Goal: Task Accomplishment & Management: Complete application form

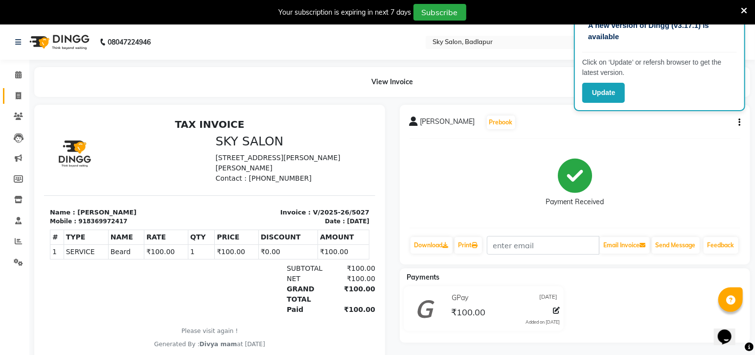
click at [21, 90] on span at bounding box center [18, 95] width 17 height 11
select select "6927"
select select "service"
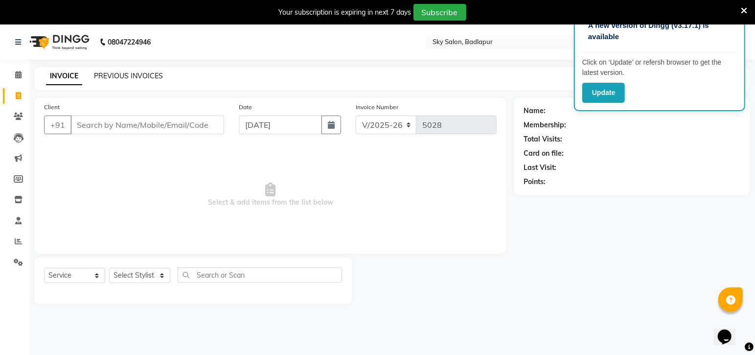
click at [145, 78] on link "PREVIOUS INVOICES" at bounding box center [128, 75] width 69 height 9
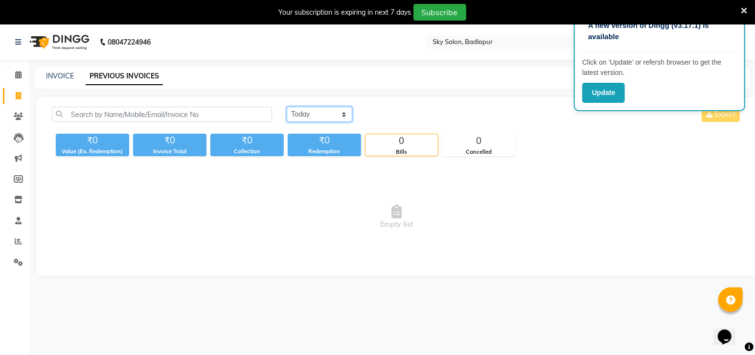
click at [344, 114] on select "Today Yesterday Custom Range" at bounding box center [320, 114] width 66 height 15
click at [287, 107] on select "Today Yesterday Custom Range" at bounding box center [320, 114] width 66 height 15
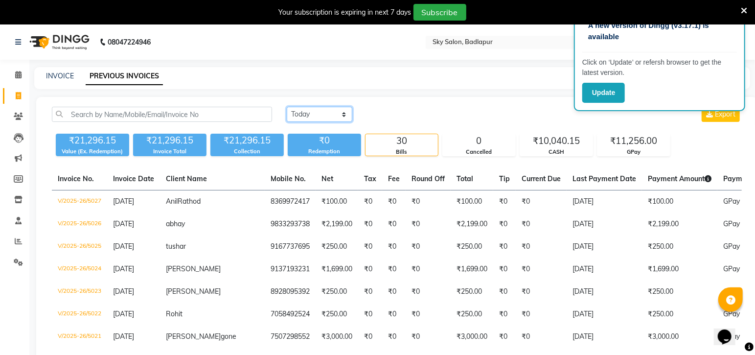
click at [349, 111] on select "Today Yesterday Custom Range" at bounding box center [320, 114] width 66 height 15
select select "today"
click at [287, 107] on select "Today Yesterday Custom Range" at bounding box center [320, 114] width 66 height 15
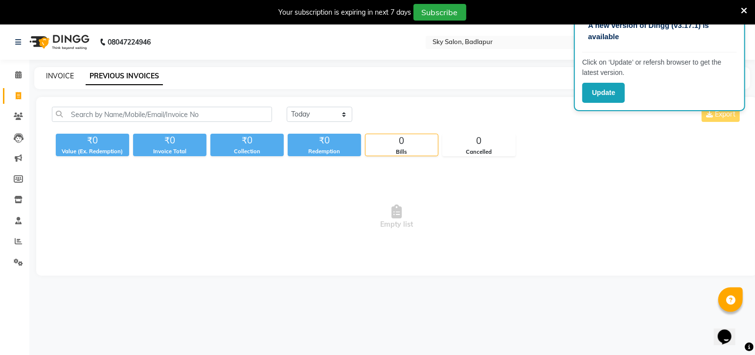
click at [59, 79] on link "INVOICE" at bounding box center [60, 75] width 28 height 9
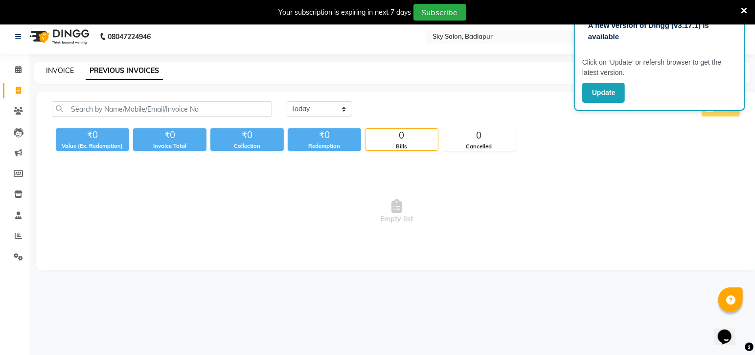
select select "6927"
select select "service"
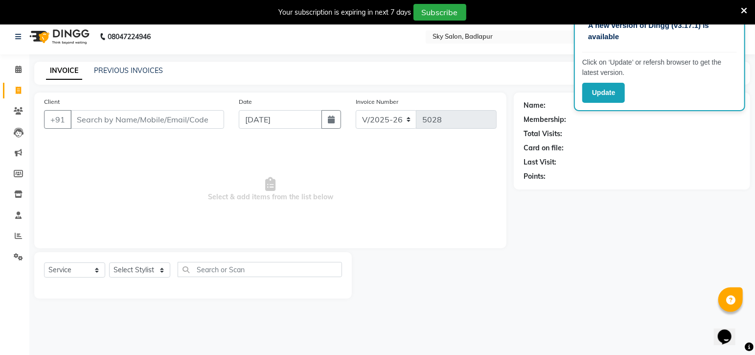
scroll to position [0, 0]
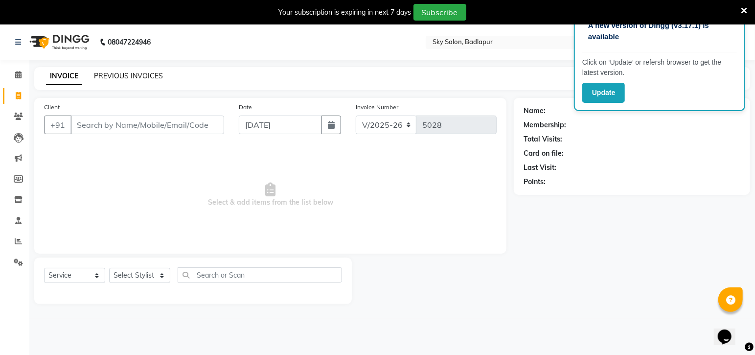
click at [130, 74] on link "PREVIOUS INVOICES" at bounding box center [128, 75] width 69 height 9
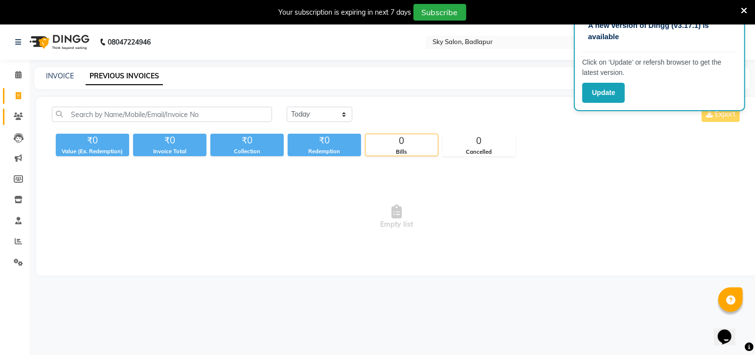
click at [22, 115] on icon at bounding box center [18, 116] width 9 height 7
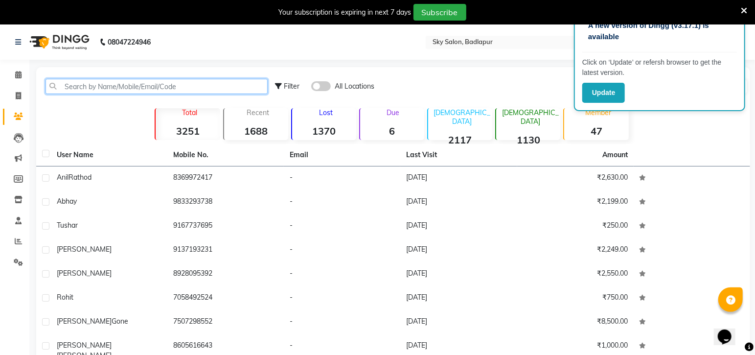
click at [140, 84] on input "text" at bounding box center [156, 86] width 222 height 15
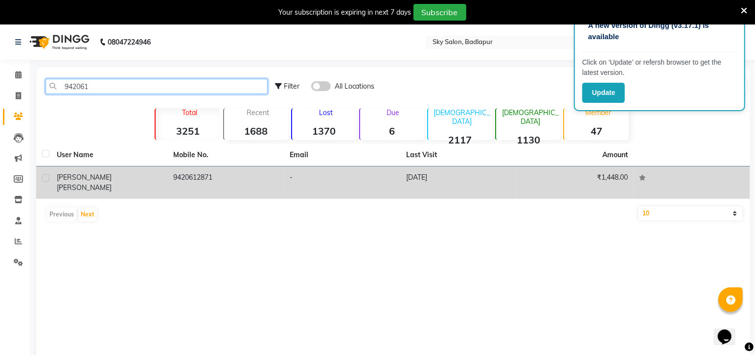
type input "942061"
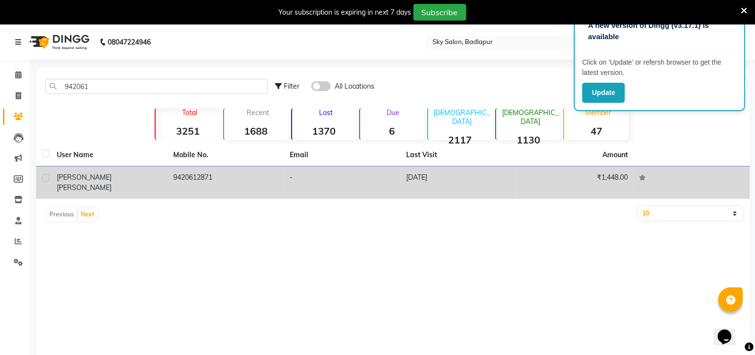
click at [210, 179] on td "9420612871" at bounding box center [225, 182] width 116 height 32
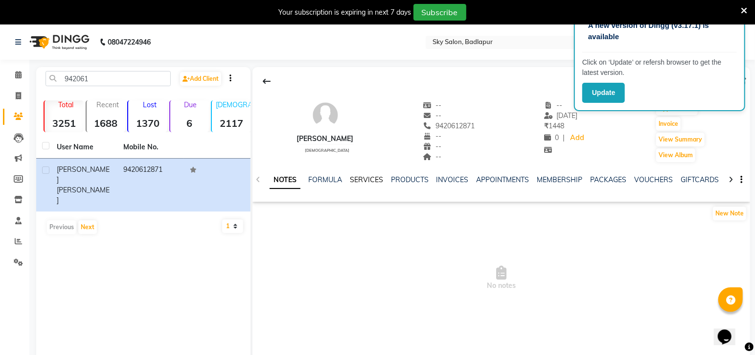
click at [371, 180] on link "SERVICES" at bounding box center [366, 179] width 33 height 9
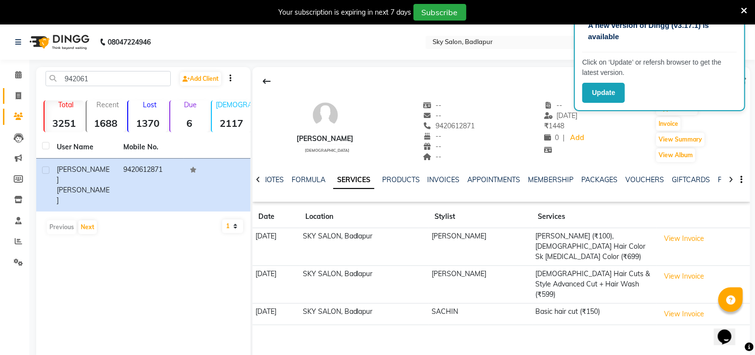
click at [23, 93] on span at bounding box center [18, 95] width 17 height 11
select select "service"
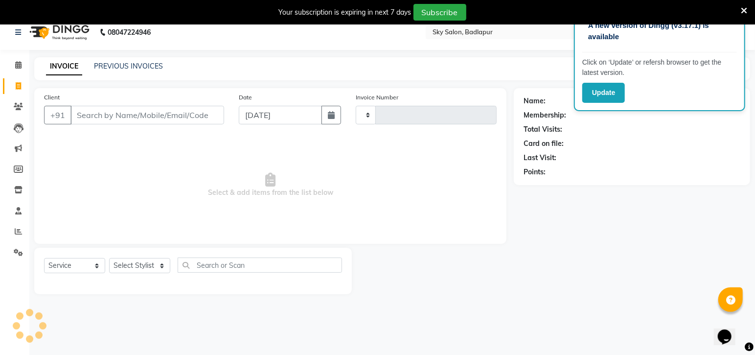
type input "5028"
select select "6927"
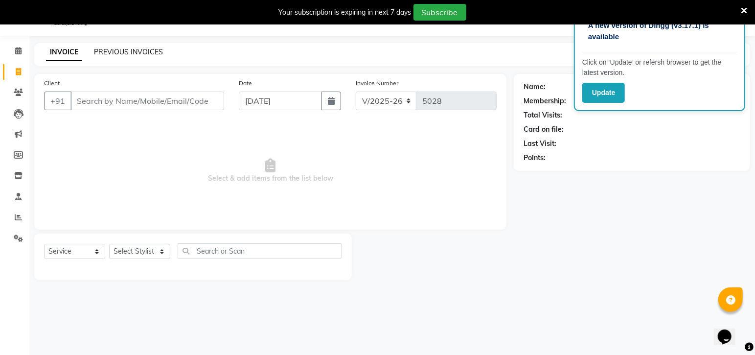
click at [152, 52] on link "PREVIOUS INVOICES" at bounding box center [128, 51] width 69 height 9
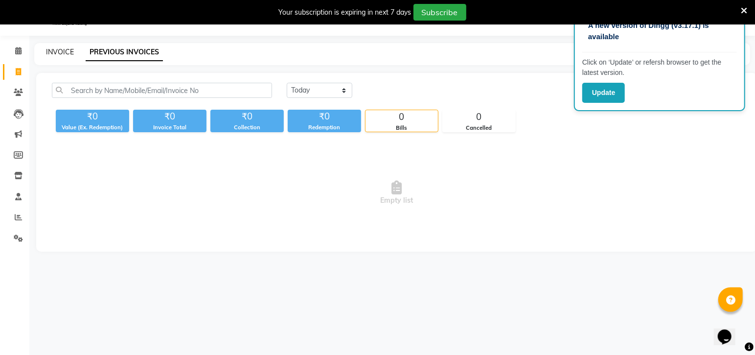
click at [56, 55] on link "INVOICE" at bounding box center [60, 51] width 28 height 9
select select "service"
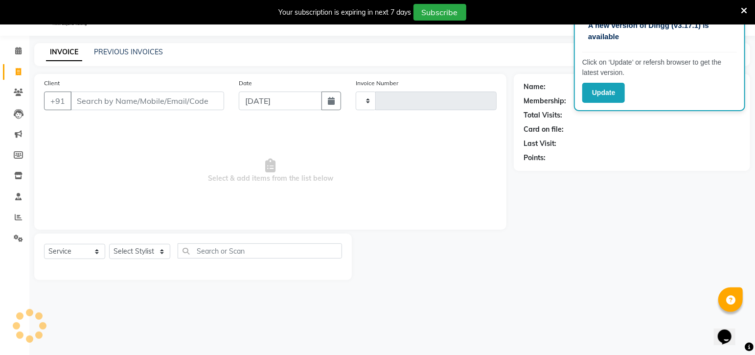
type input "5028"
select select "6927"
click at [91, 101] on input "Client" at bounding box center [147, 100] width 154 height 19
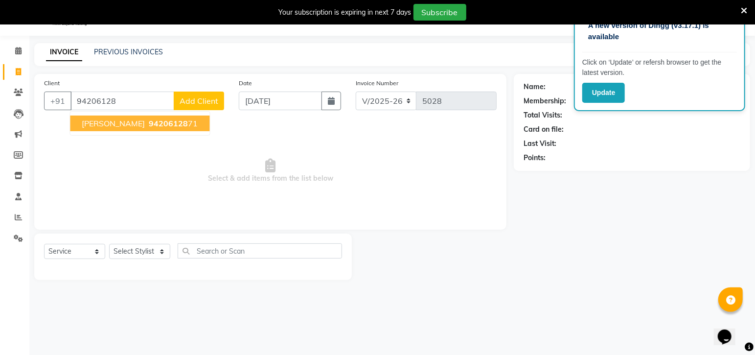
click at [174, 123] on span "94206128" at bounding box center [168, 123] width 39 height 10
type input "9420612871"
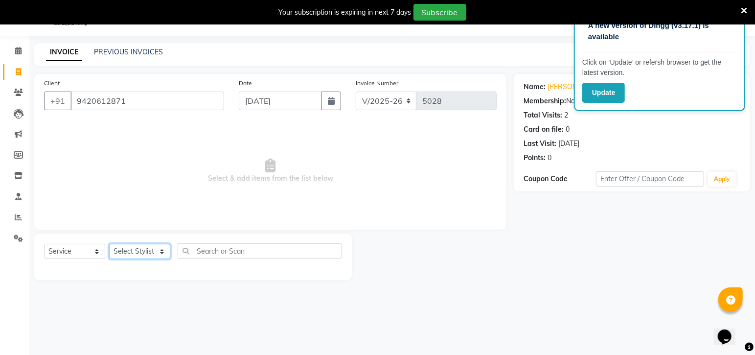
click at [158, 252] on select "Select Stylist Afreen sayyed Amir Bharti Raipure Chandan Shamnani Dilshad Dipal…" at bounding box center [139, 251] width 61 height 15
select select "70897"
click at [109, 244] on select "Select Stylist Afreen sayyed Amir Bharti Raipure Chandan Shamnani Dilshad Dipal…" at bounding box center [139, 251] width 61 height 15
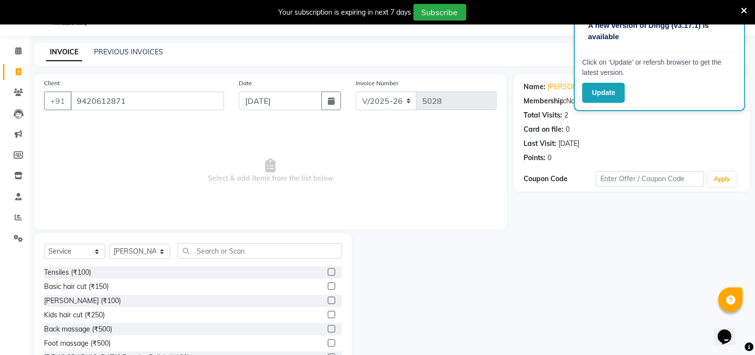
click at [328, 286] on label at bounding box center [331, 285] width 7 height 7
click at [328, 286] on input "checkbox" at bounding box center [331, 286] width 6 height 6
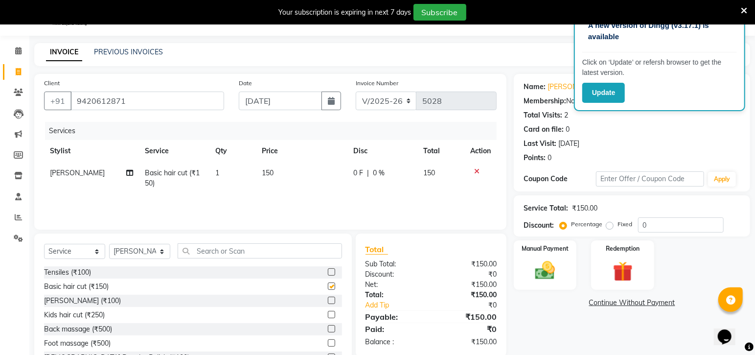
checkbox input "false"
click at [543, 259] on img at bounding box center [545, 271] width 34 height 24
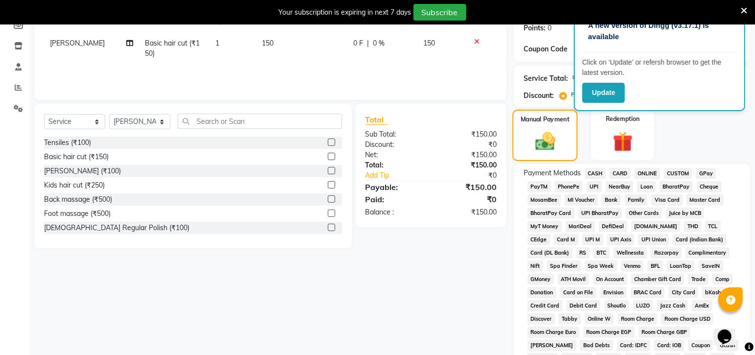
scroll to position [154, 0]
click at [592, 168] on span "CASH" at bounding box center [595, 172] width 21 height 11
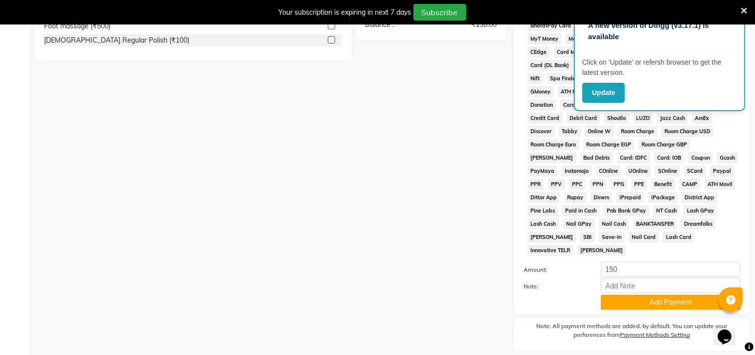
scroll to position [361, 0]
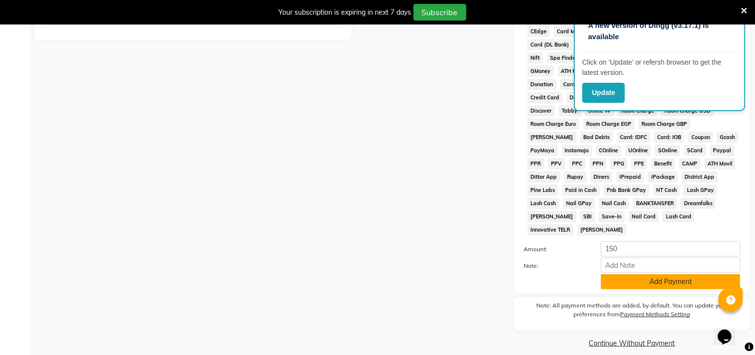
click at [654, 274] on button "Add Payment" at bounding box center [670, 281] width 139 height 15
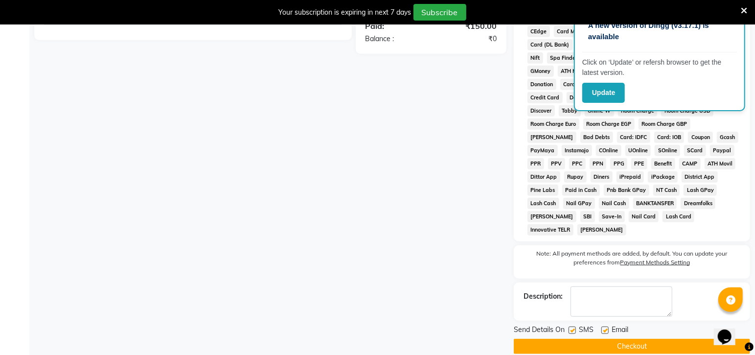
click at [572, 326] on label at bounding box center [571, 329] width 7 height 7
click at [572, 327] on input "checkbox" at bounding box center [571, 330] width 6 height 6
checkbox input "false"
click at [615, 338] on button "Checkout" at bounding box center [632, 345] width 236 height 15
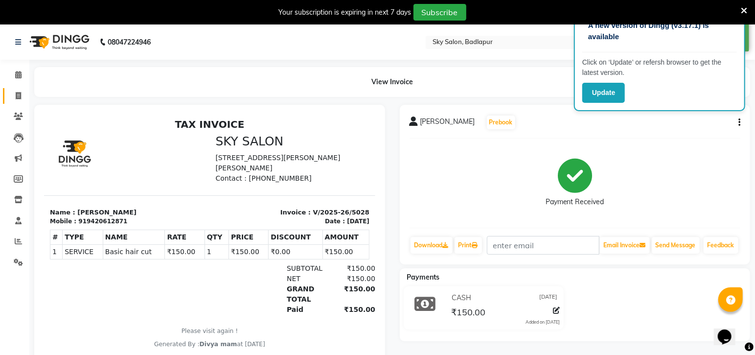
click at [11, 95] on span at bounding box center [18, 95] width 17 height 11
select select "service"
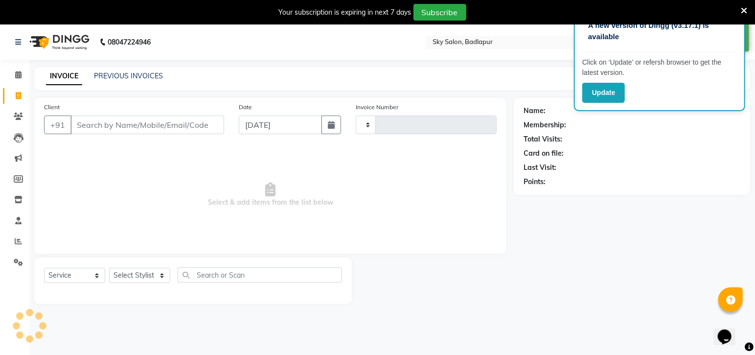
type input "5029"
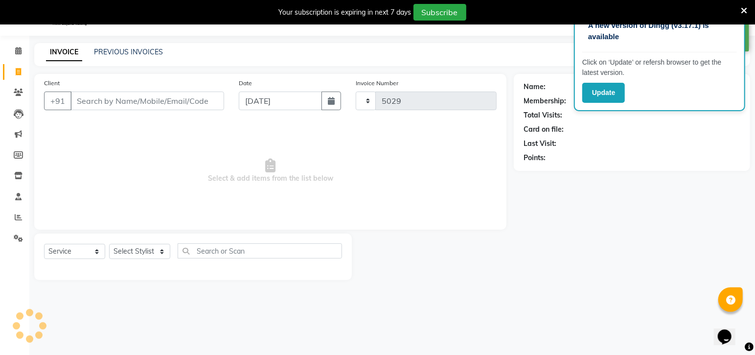
select select "6927"
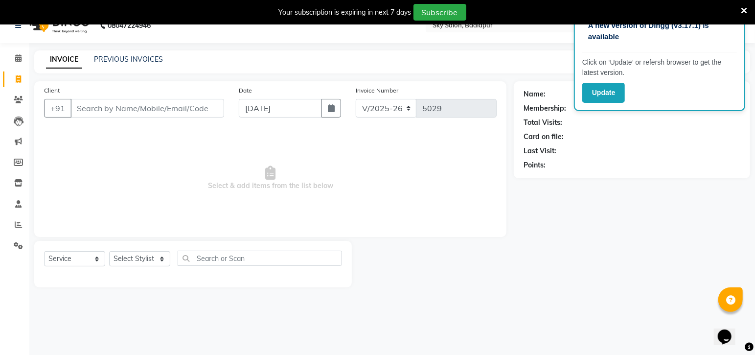
scroll to position [18, 0]
click at [110, 103] on input "Client" at bounding box center [147, 106] width 154 height 19
click at [94, 104] on input "Client" at bounding box center [147, 106] width 154 height 19
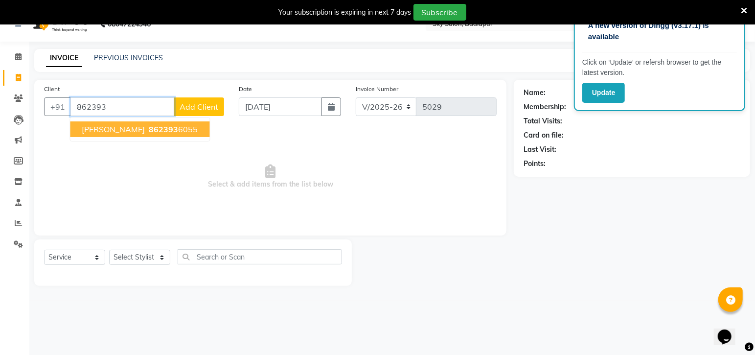
click at [152, 125] on span "862393" at bounding box center [163, 129] width 29 height 10
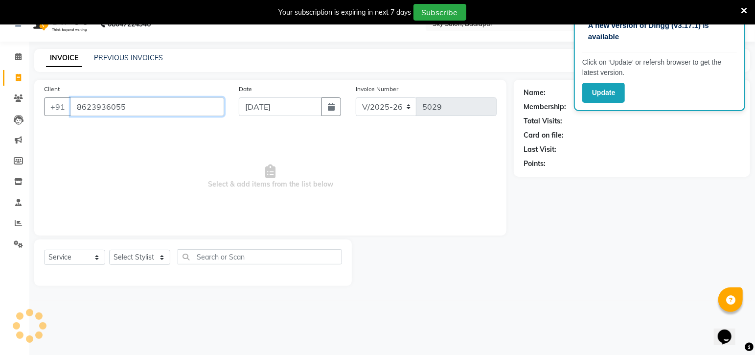
type input "8623936055"
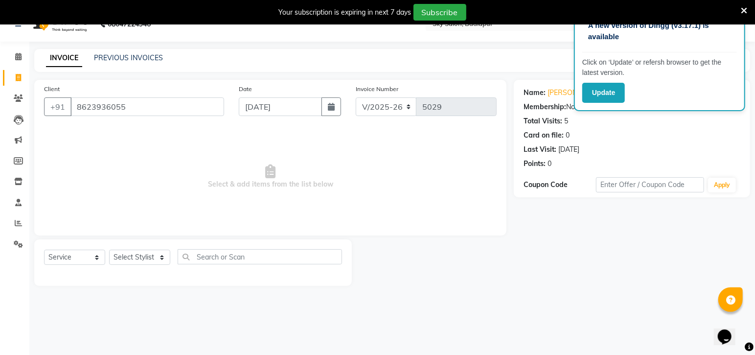
scroll to position [24, 0]
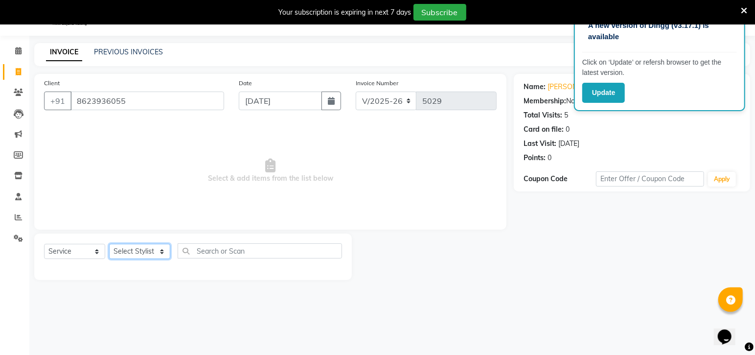
click at [162, 251] on select "Select Stylist Afreen sayyed Amir Bharti Raipure Chandan Shamnani Dilshad Dipal…" at bounding box center [139, 251] width 61 height 15
click at [158, 249] on select "Select Stylist Afreen sayyed Amir Bharti Raipure Chandan Shamnani Dilshad Dipal…" at bounding box center [139, 251] width 61 height 15
select select "65569"
click at [109, 244] on select "Select Stylist Afreen sayyed Amir Bharti Raipure Chandan Shamnani Dilshad Dipal…" at bounding box center [139, 251] width 61 height 15
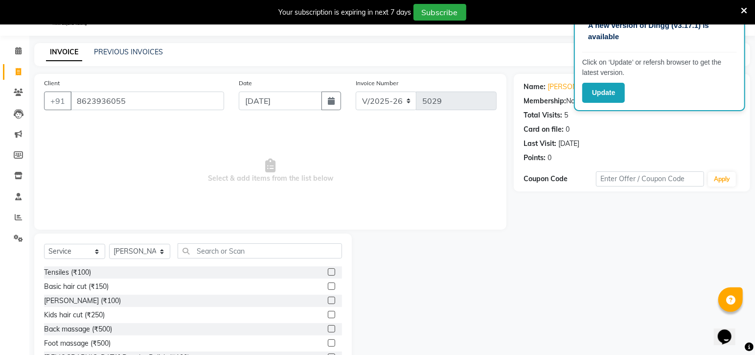
click at [328, 286] on label at bounding box center [331, 285] width 7 height 7
click at [328, 286] on input "checkbox" at bounding box center [331, 286] width 6 height 6
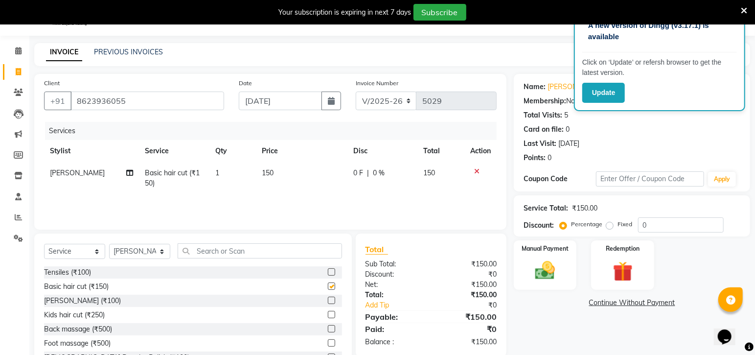
checkbox input "false"
click at [548, 271] on img at bounding box center [545, 271] width 34 height 24
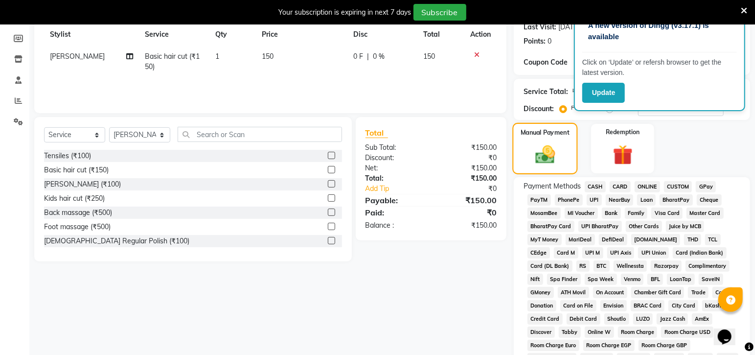
scroll to position [141, 0]
click at [705, 183] on span "GPay" at bounding box center [706, 185] width 20 height 11
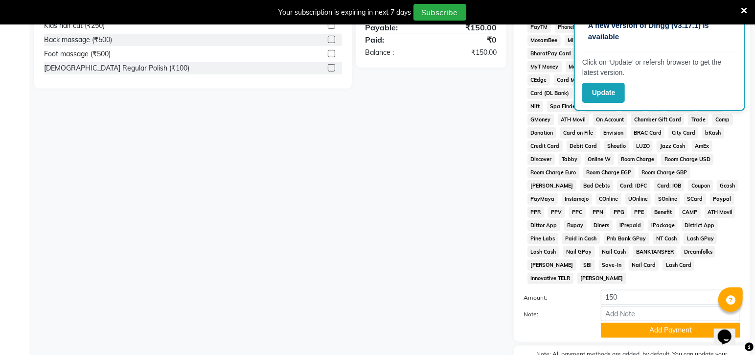
scroll to position [361, 0]
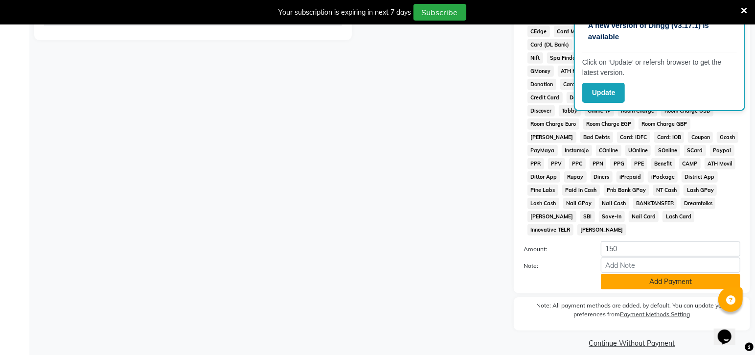
click at [634, 277] on button "Add Payment" at bounding box center [670, 281] width 139 height 15
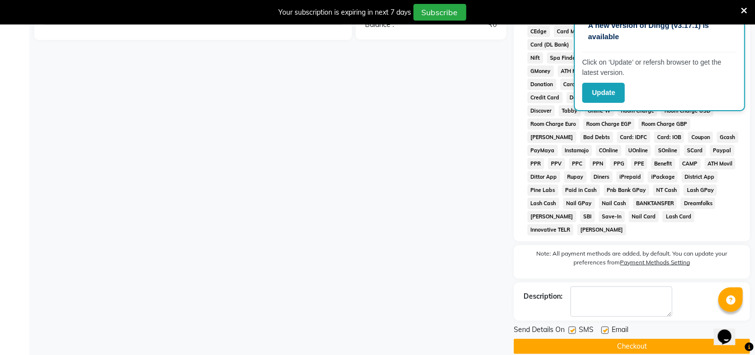
click at [572, 326] on label at bounding box center [571, 329] width 7 height 7
click at [572, 327] on input "checkbox" at bounding box center [571, 330] width 6 height 6
checkbox input "false"
click at [639, 338] on button "Checkout" at bounding box center [632, 345] width 236 height 15
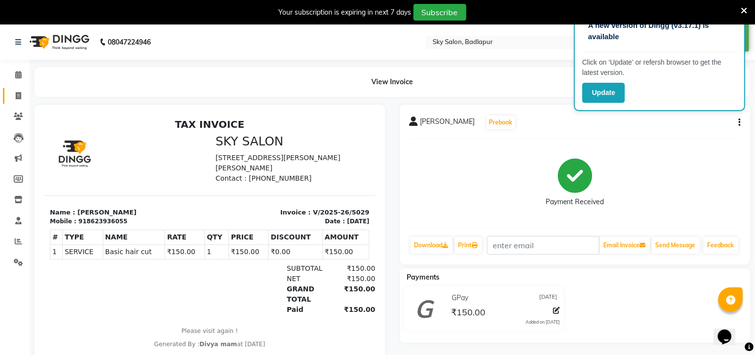
click at [19, 93] on icon at bounding box center [18, 95] width 5 height 7
select select "service"
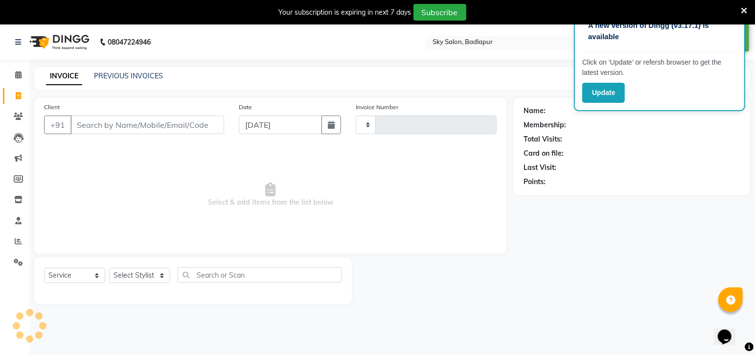
scroll to position [24, 0]
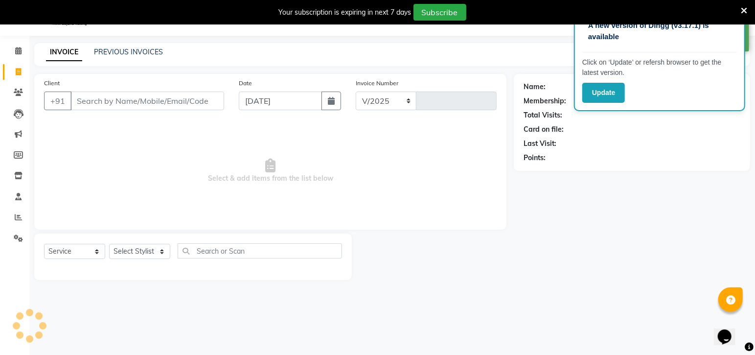
select select "6927"
type input "5030"
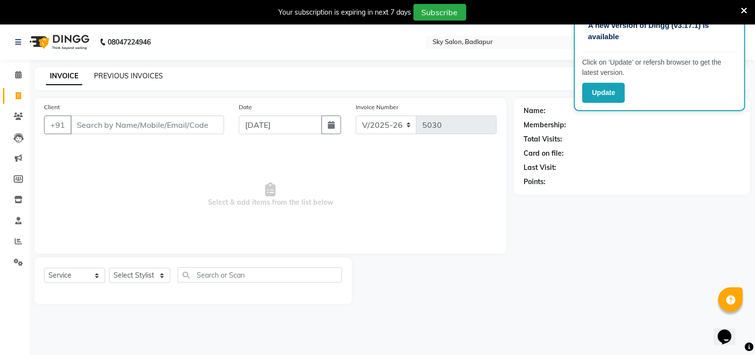
click at [107, 79] on link "PREVIOUS INVOICES" at bounding box center [128, 75] width 69 height 9
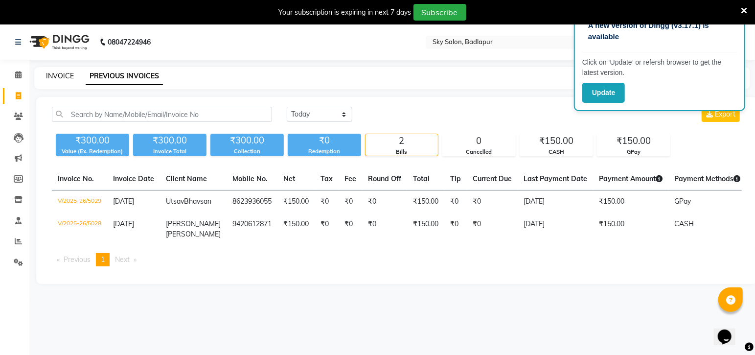
click at [52, 73] on link "INVOICE" at bounding box center [60, 75] width 28 height 9
select select "6927"
select select "service"
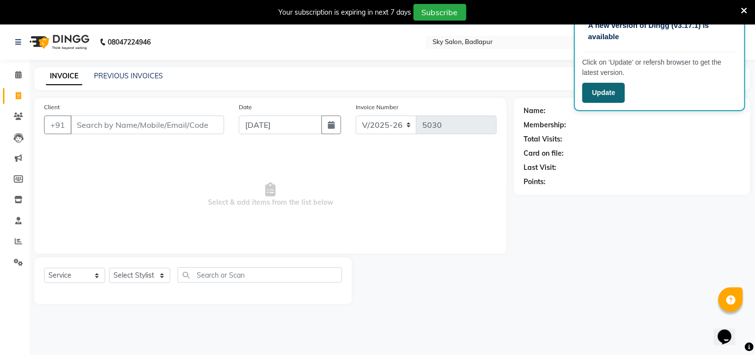
click at [601, 100] on button "Update" at bounding box center [603, 93] width 43 height 20
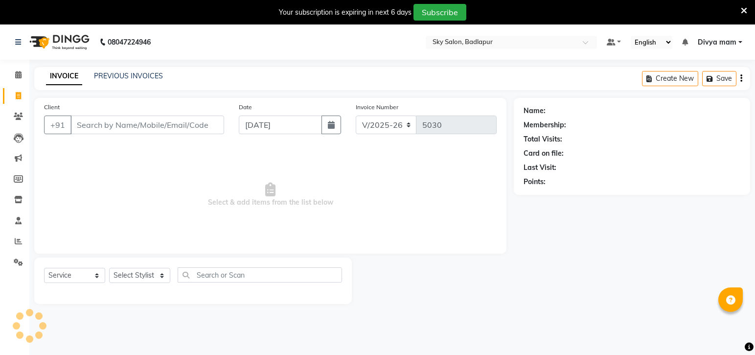
select select "6927"
select select "service"
